Goal: Transaction & Acquisition: Obtain resource

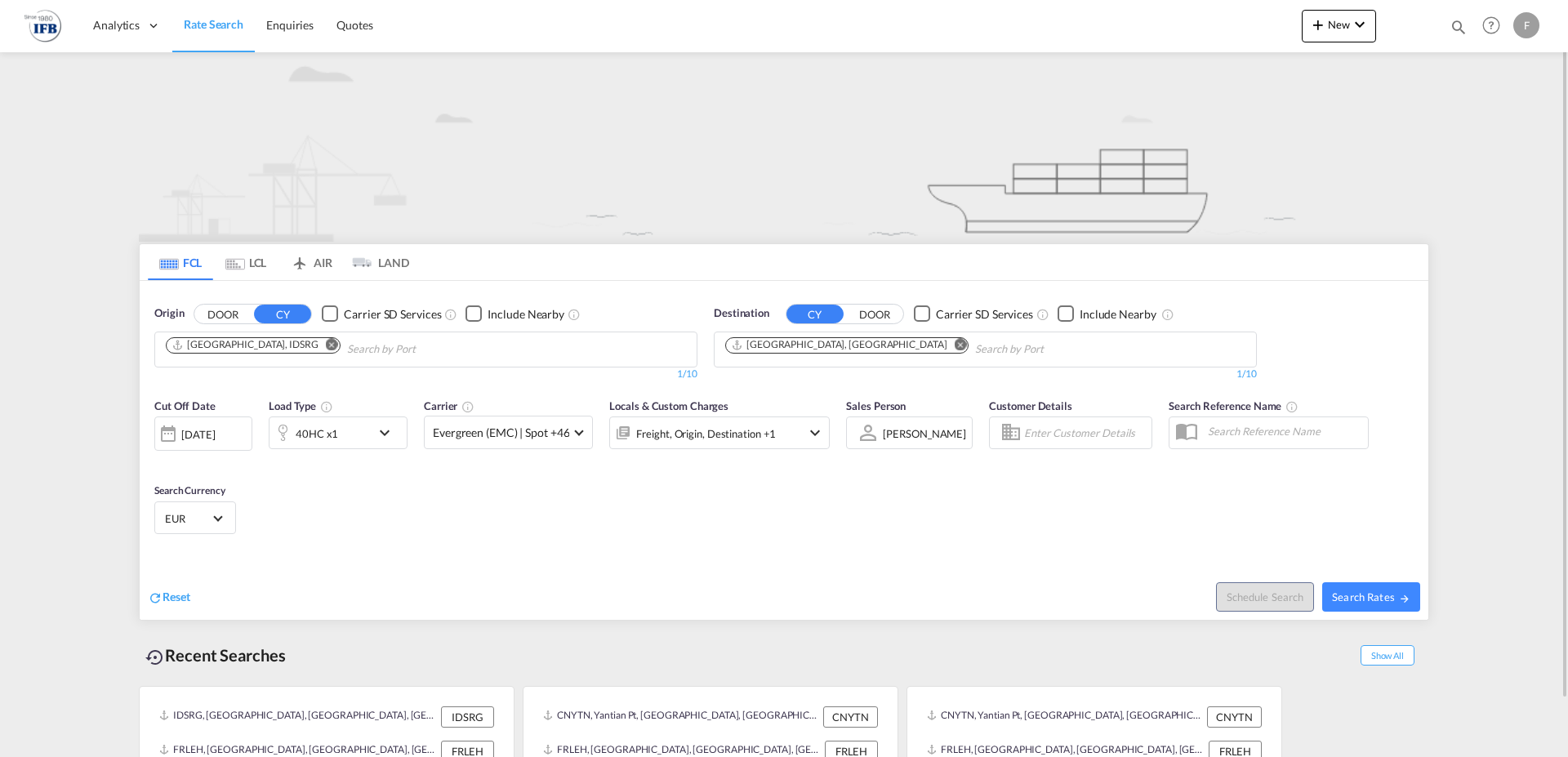
click at [326, 344] on md-icon "Remove" at bounding box center [332, 344] width 12 height 12
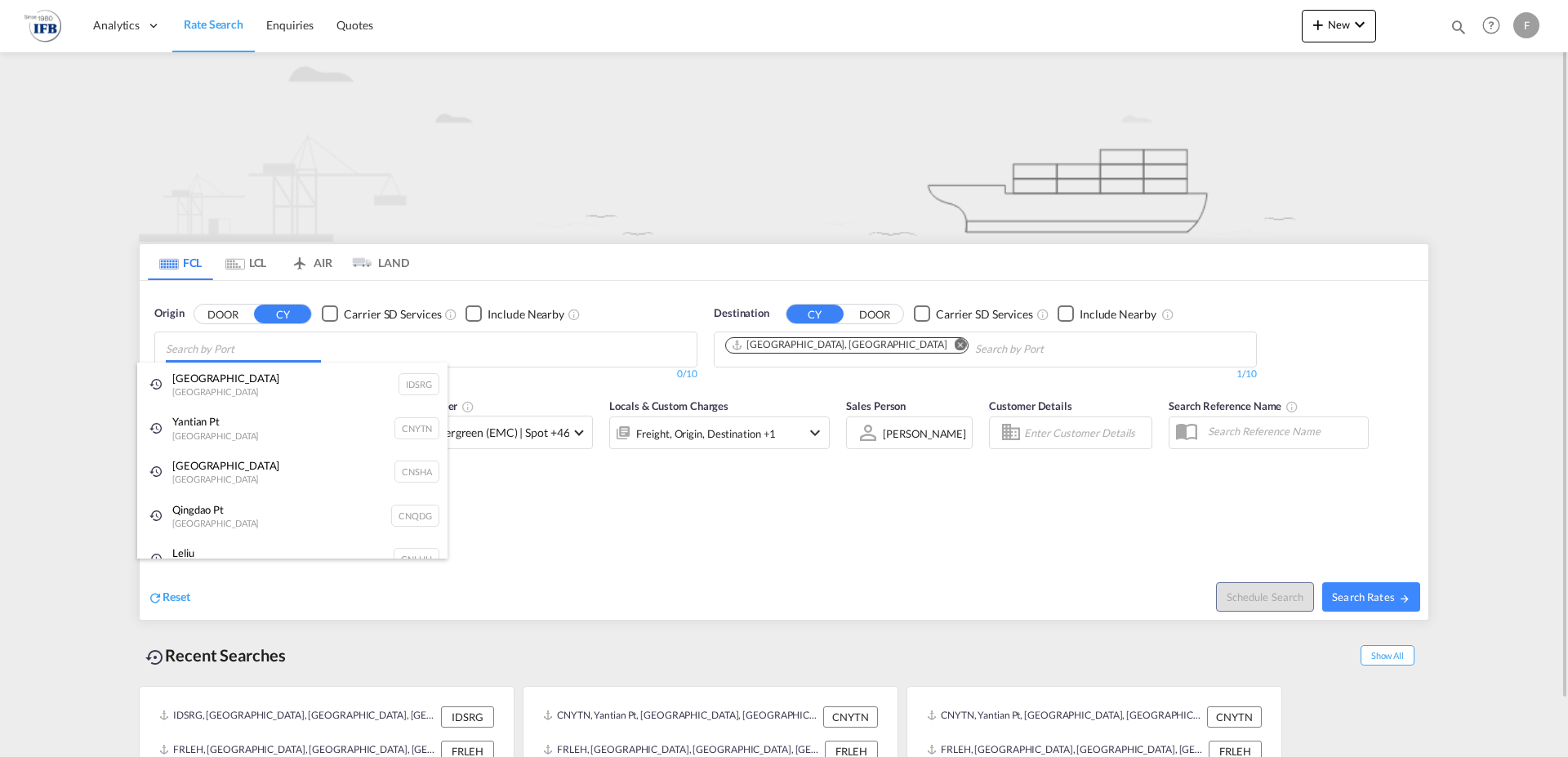
click at [236, 349] on input "Chips input." at bounding box center [243, 349] width 155 height 26
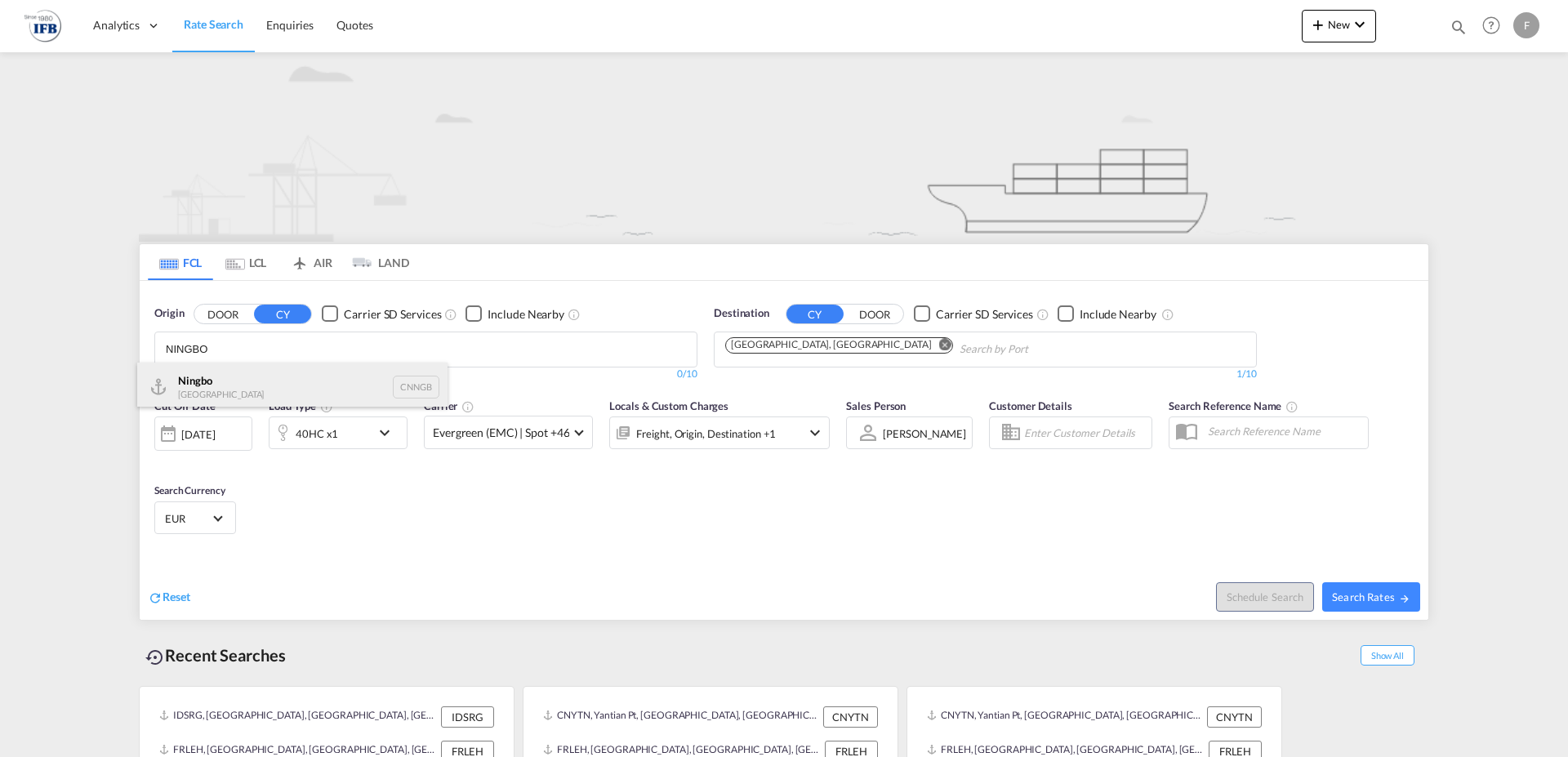
type input "NINGBO"
click at [252, 386] on div "Ningbo China CNNGB" at bounding box center [292, 387] width 310 height 49
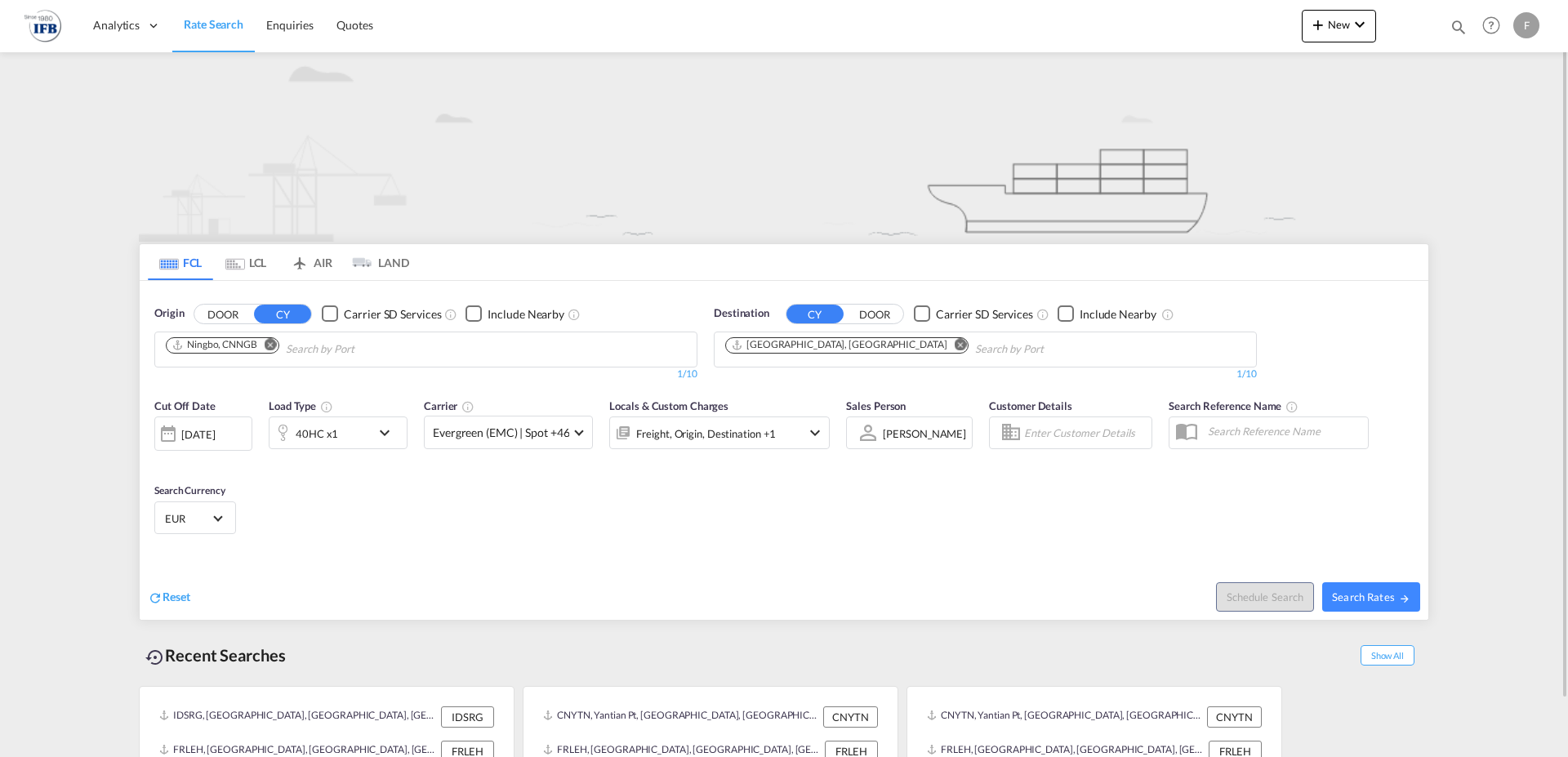
click at [216, 427] on div "[DATE]" at bounding box center [204, 433] width 98 height 34
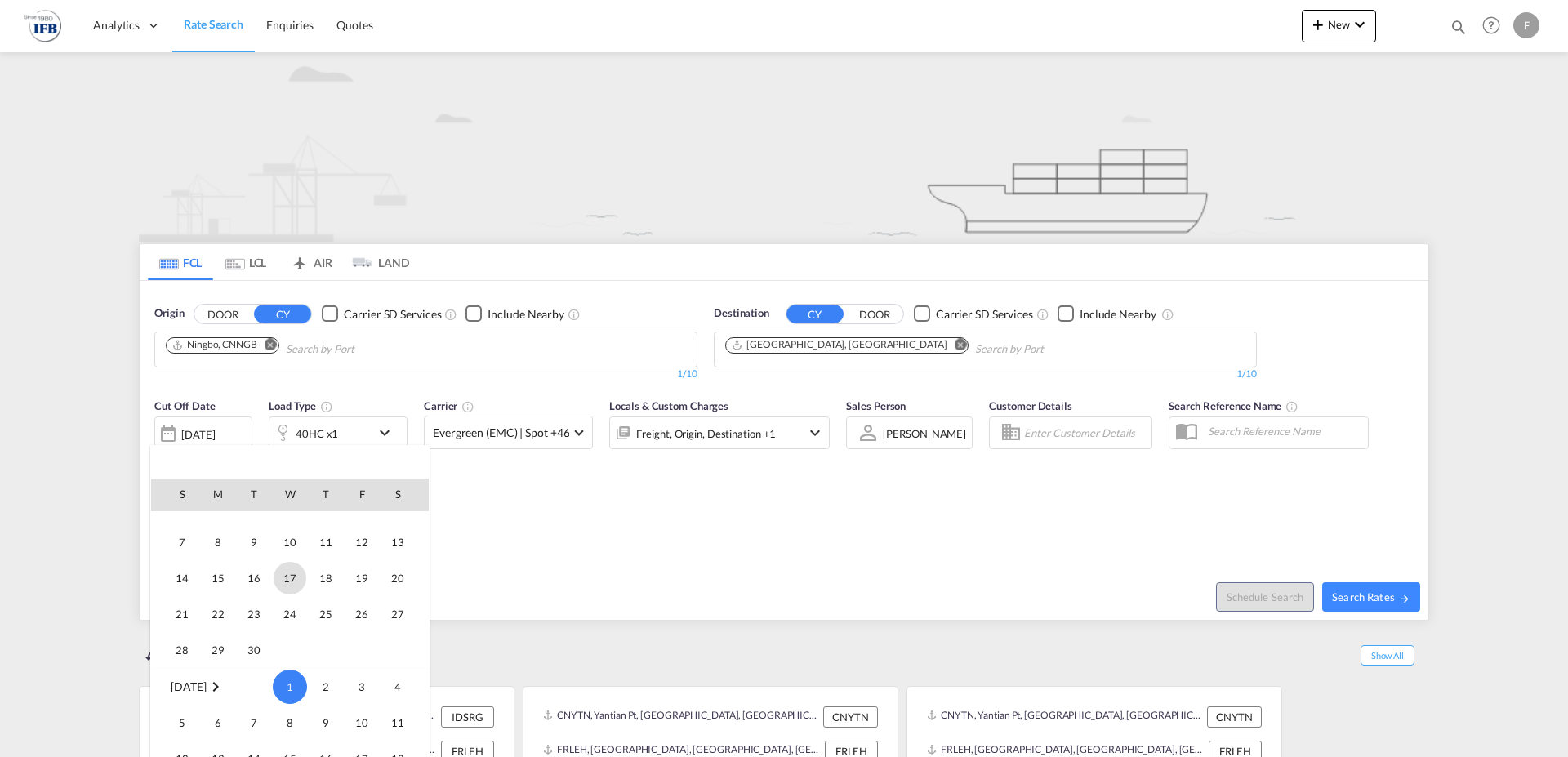
scroll to position [414, 0]
click at [261, 619] on span "9" at bounding box center [253, 620] width 32 height 32
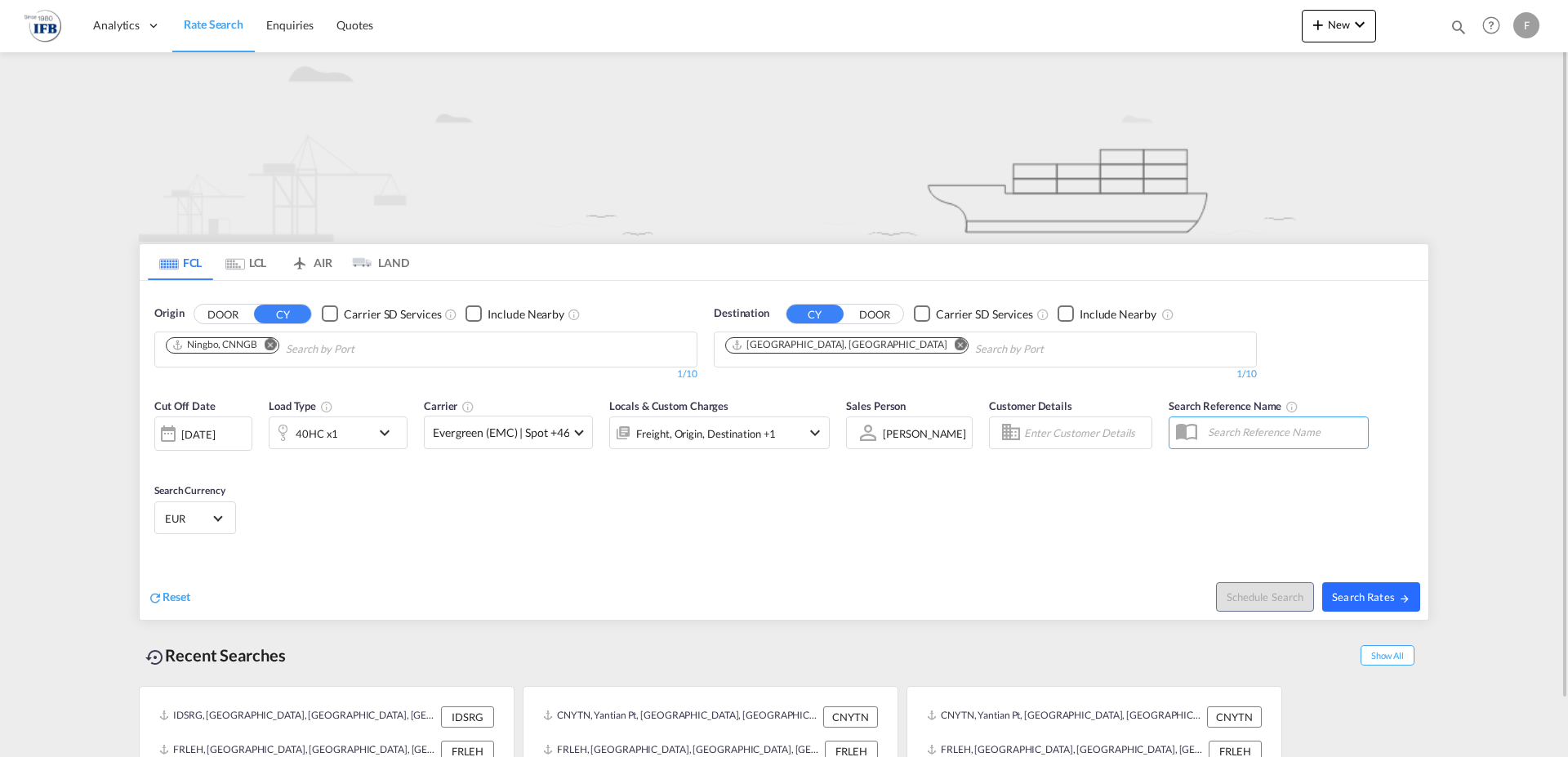
click at [1350, 591] on span "Search Rates" at bounding box center [1371, 597] width 78 height 13
type input "CNNGB to FRLEH / [DATE]"
